Goal: Information Seeking & Learning: Check status

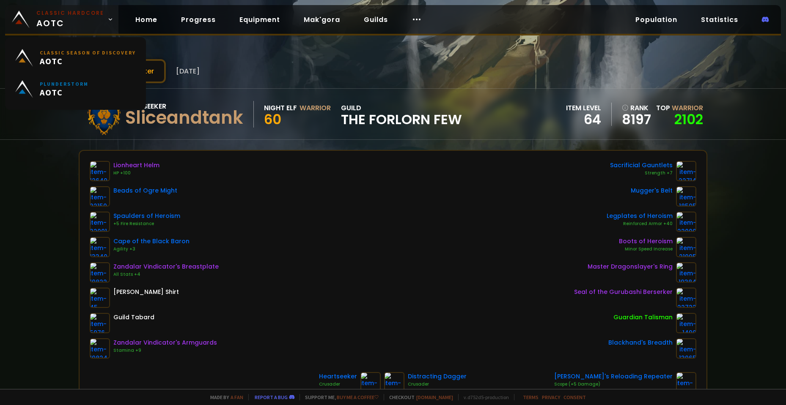
click at [69, 17] on span "Classic Hardcore AOTC" at bounding box center [70, 19] width 68 height 20
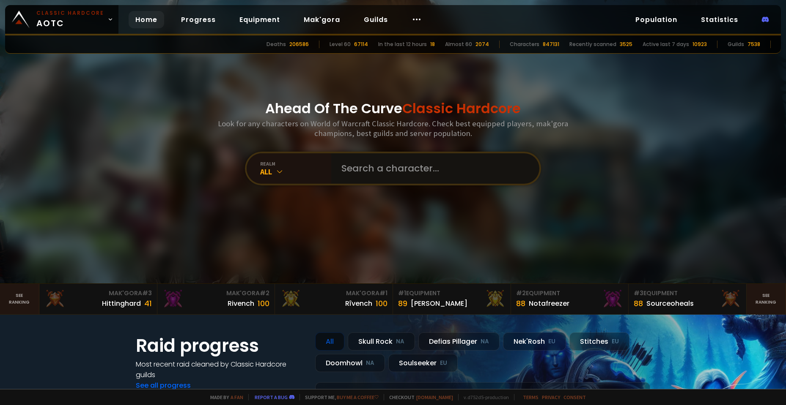
click at [353, 164] on input "text" at bounding box center [432, 168] width 193 height 30
type input "Tanquejica"
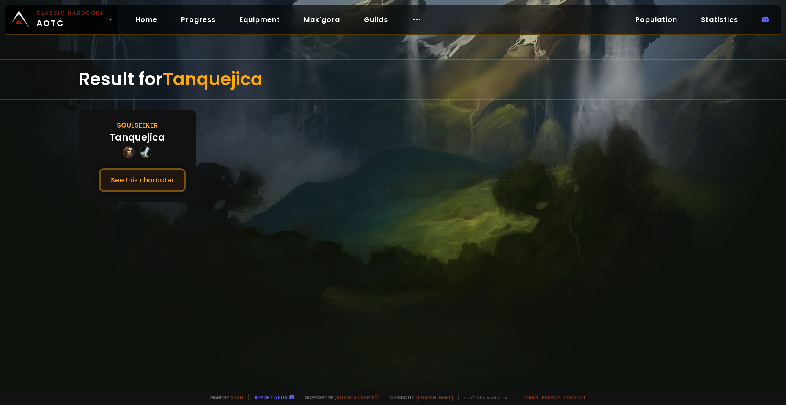
click at [122, 186] on button "See this character" at bounding box center [142, 180] width 87 height 24
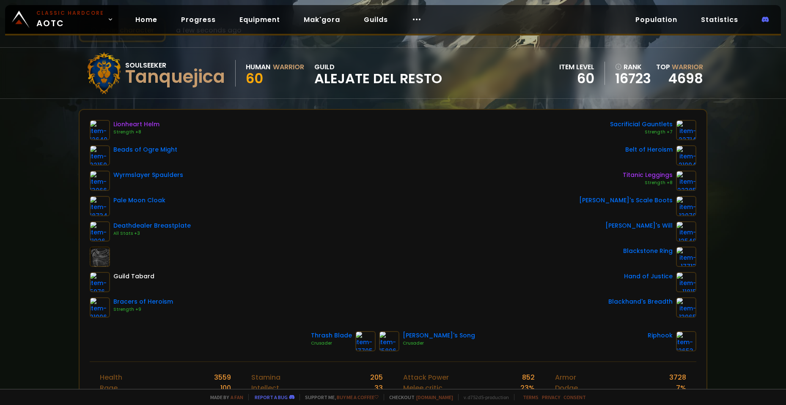
scroll to position [42, 0]
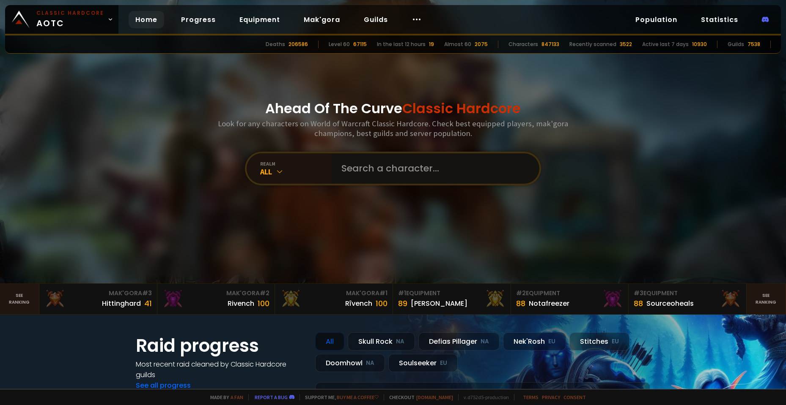
click at [411, 162] on input "text" at bounding box center [432, 168] width 193 height 30
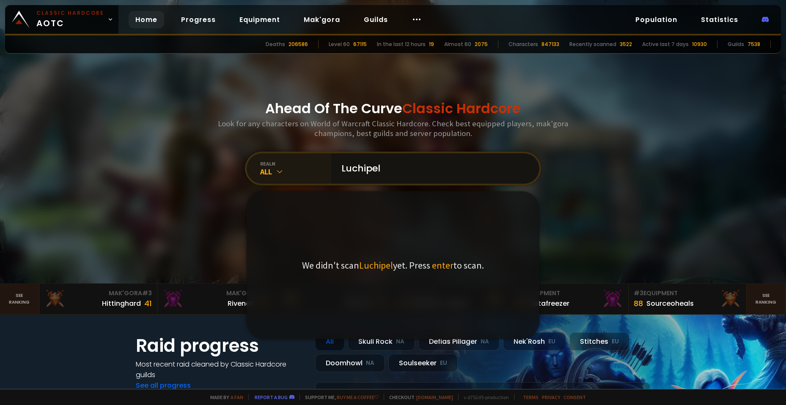
drag, startPoint x: 393, startPoint y: 166, endPoint x: 281, endPoint y: 164, distance: 112.5
click at [281, 164] on div "realm All Luchipel We didn't scan Luchipel yet. Press enter to scan." at bounding box center [393, 169] width 296 height 34
paste input "iph"
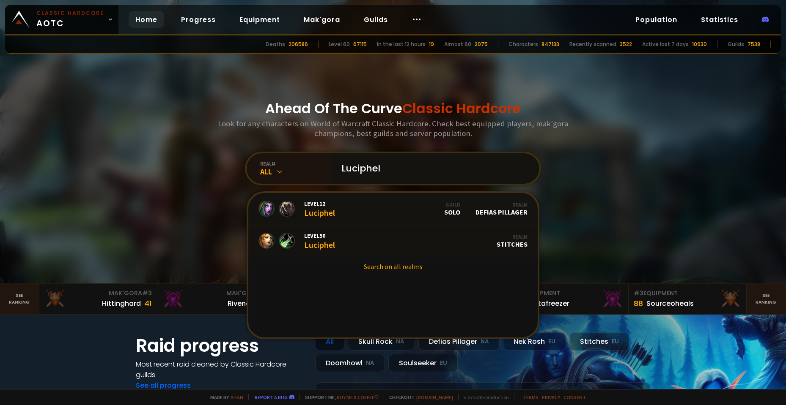
type input "Luciphel"
click at [378, 265] on link "Search on all realms" at bounding box center [392, 266] width 289 height 19
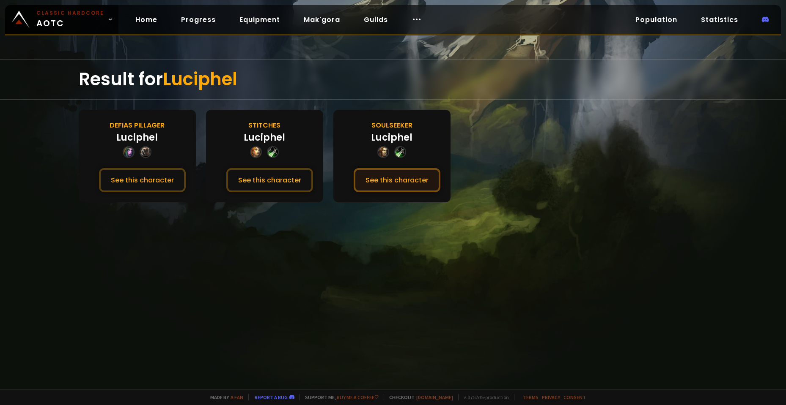
click at [408, 181] on button "See this character" at bounding box center [396, 180] width 87 height 24
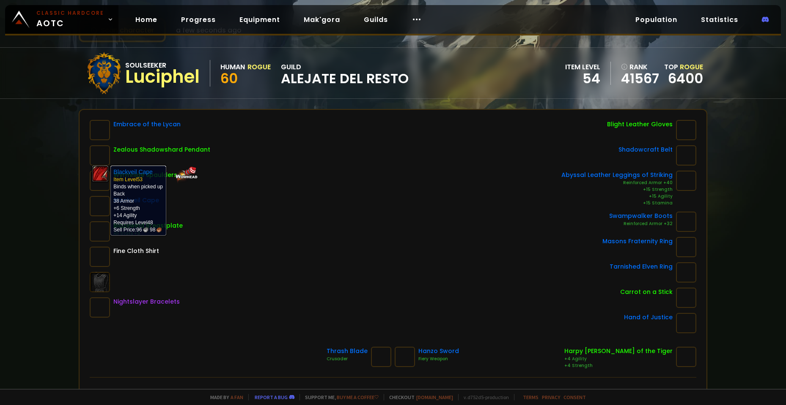
scroll to position [42, 0]
